Goal: Information Seeking & Learning: Learn about a topic

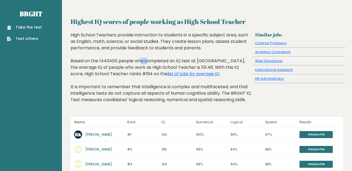
drag, startPoint x: 109, startPoint y: 61, endPoint x: 102, endPoint y: 62, distance: 7.0
click at [102, 62] on div "High School Teachers provide instruction to students in a specific subject area…" at bounding box center [160, 71] width 180 height 79
click at [167, 73] on link "list of jobs by average IQ" at bounding box center [193, 73] width 52 height 6
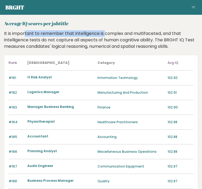
drag, startPoint x: 10, startPoint y: 31, endPoint x: 94, endPoint y: 34, distance: 83.4
click at [94, 34] on div "It is important to remember that intelligence is complex and multifaceted, and …" at bounding box center [101, 39] width 198 height 19
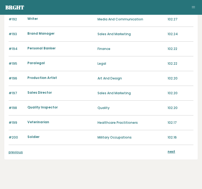
scroll to position [520, 0]
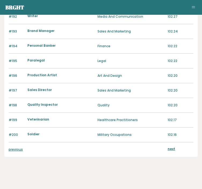
click at [13, 147] on link "previous" at bounding box center [16, 149] width 14 height 5
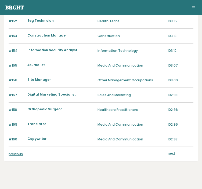
scroll to position [520, 0]
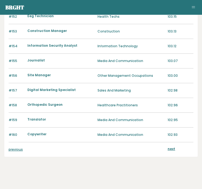
click at [15, 147] on link "previous" at bounding box center [16, 149] width 14 height 5
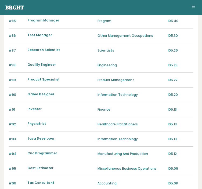
scroll to position [108, 0]
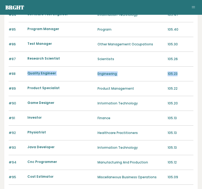
drag, startPoint x: 176, startPoint y: 73, endPoint x: 16, endPoint y: 69, distance: 160.6
click at [16, 69] on div "#88 Quality Engineer Engineering 105.23" at bounding box center [101, 74] width 185 height 15
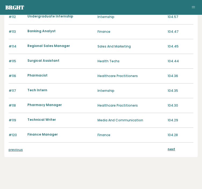
scroll to position [520, 0]
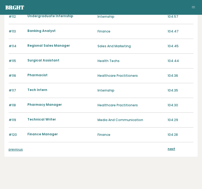
click at [15, 148] on link "previous" at bounding box center [16, 149] width 14 height 5
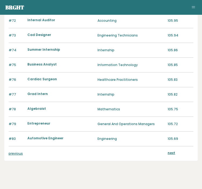
scroll to position [520, 0]
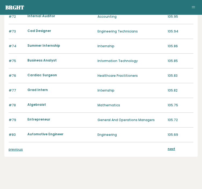
click at [17, 147] on link "previous" at bounding box center [16, 149] width 14 height 5
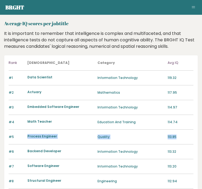
drag, startPoint x: 178, startPoint y: 137, endPoint x: 31, endPoint y: 137, distance: 146.0
click at [28, 139] on div "#5 Process Engineer Quality 113.85" at bounding box center [101, 137] width 185 height 15
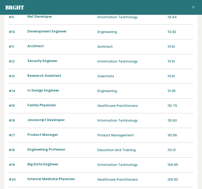
scroll to position [188, 0]
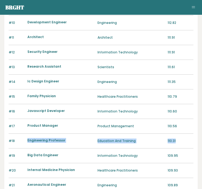
drag, startPoint x: 176, startPoint y: 140, endPoint x: 21, endPoint y: 140, distance: 154.6
click at [21, 140] on div "#18 Engineering Professor Education And Training 110.31" at bounding box center [101, 141] width 185 height 15
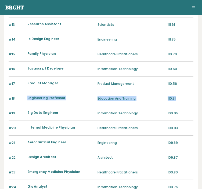
scroll to position [242, 0]
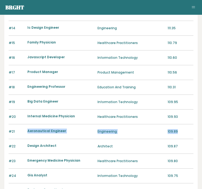
drag, startPoint x: 179, startPoint y: 131, endPoint x: 15, endPoint y: 129, distance: 164.3
click at [15, 129] on div "#21 Aeronautical Engineer Engineering 109.89" at bounding box center [101, 132] width 185 height 15
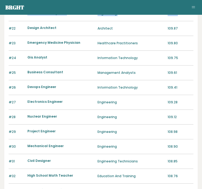
scroll to position [377, 0]
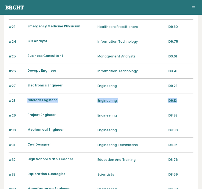
drag, startPoint x: 183, startPoint y: 98, endPoint x: 20, endPoint y: 97, distance: 162.7
click at [20, 97] on div "#28 Nuclear Engineer Engineering 109.12" at bounding box center [101, 101] width 185 height 15
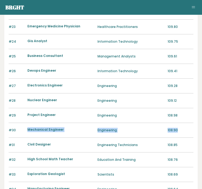
drag, startPoint x: 180, startPoint y: 129, endPoint x: 24, endPoint y: 129, distance: 155.5
click at [17, 129] on div "#30 Mechanical Engineer Engineering 108.90" at bounding box center [101, 130] width 185 height 15
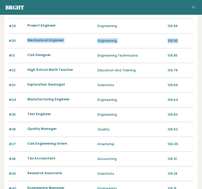
scroll to position [520, 0]
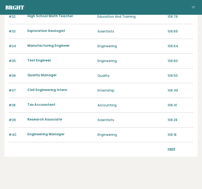
click at [171, 147] on link "next" at bounding box center [172, 149] width 8 height 5
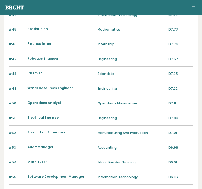
scroll to position [134, 0]
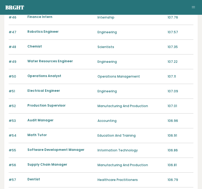
drag, startPoint x: 36, startPoint y: 88, endPoint x: 77, endPoint y: 92, distance: 40.6
click at [76, 92] on div "Electrical Engineer" at bounding box center [60, 91] width 67 height 6
click at [95, 91] on div "#51 Electrical Engineer Engineering 107.09" at bounding box center [101, 91] width 185 height 15
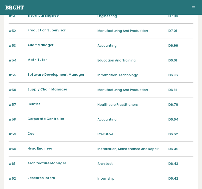
scroll to position [242, 0]
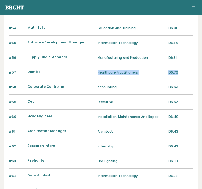
drag, startPoint x: 172, startPoint y: 70, endPoint x: 77, endPoint y: 72, distance: 94.2
click at [77, 72] on div "#57 Dentist Healthcare Practitioners 106.79" at bounding box center [101, 72] width 185 height 15
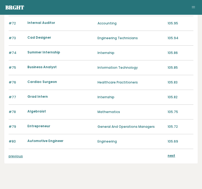
scroll to position [520, 0]
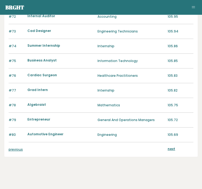
click at [13, 148] on link "previous" at bounding box center [16, 149] width 14 height 5
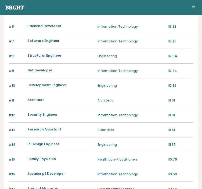
scroll to position [134, 0]
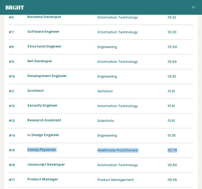
drag, startPoint x: 182, startPoint y: 150, endPoint x: 22, endPoint y: 147, distance: 160.1
click at [22, 147] on div "#15 Family Physician Healthcare Practitioners 110.79" at bounding box center [101, 150] width 185 height 15
click at [15, 8] on link "Brght" at bounding box center [14, 7] width 19 height 7
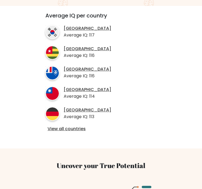
scroll to position [188, 0]
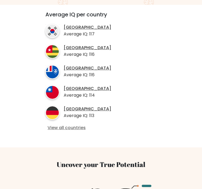
click at [68, 128] on link "View all countries" at bounding box center [101, 128] width 107 height 6
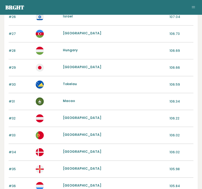
scroll to position [484, 0]
